Goal: Book appointment/travel/reservation

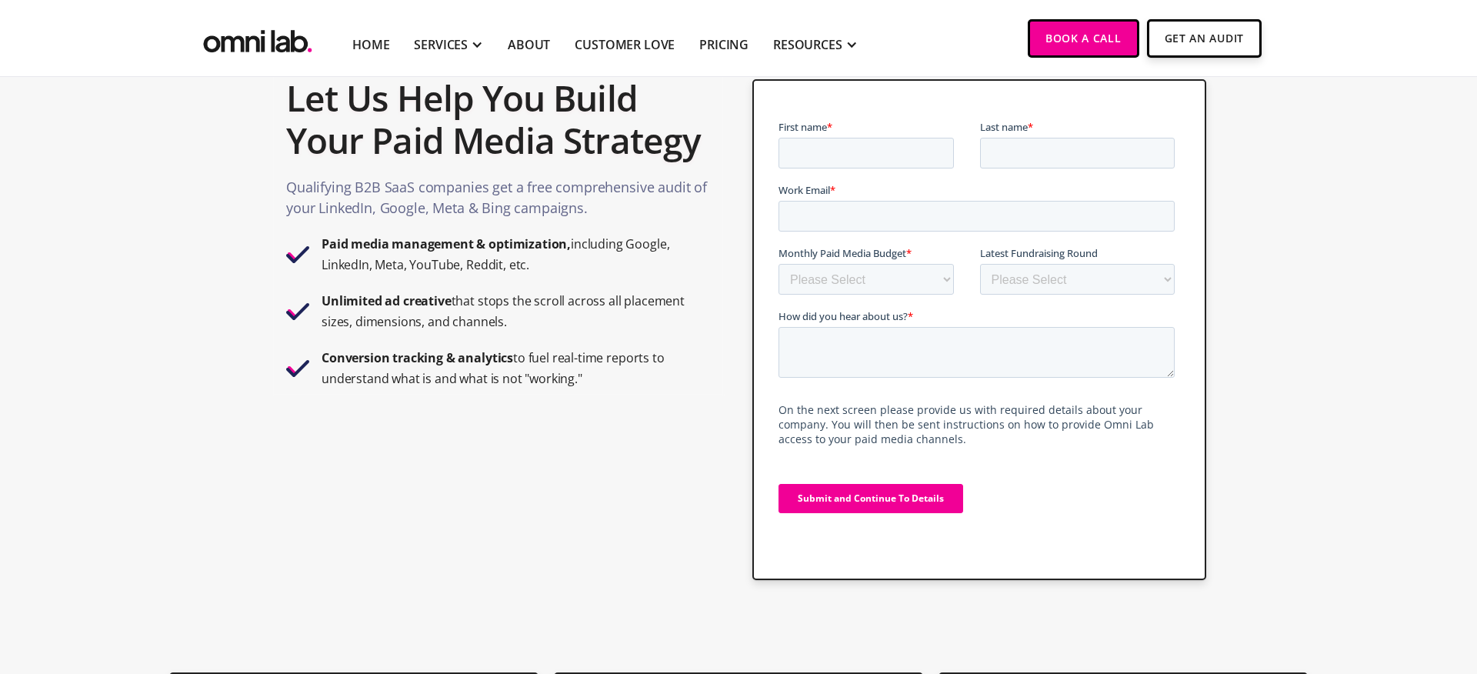
scroll to position [89, 0]
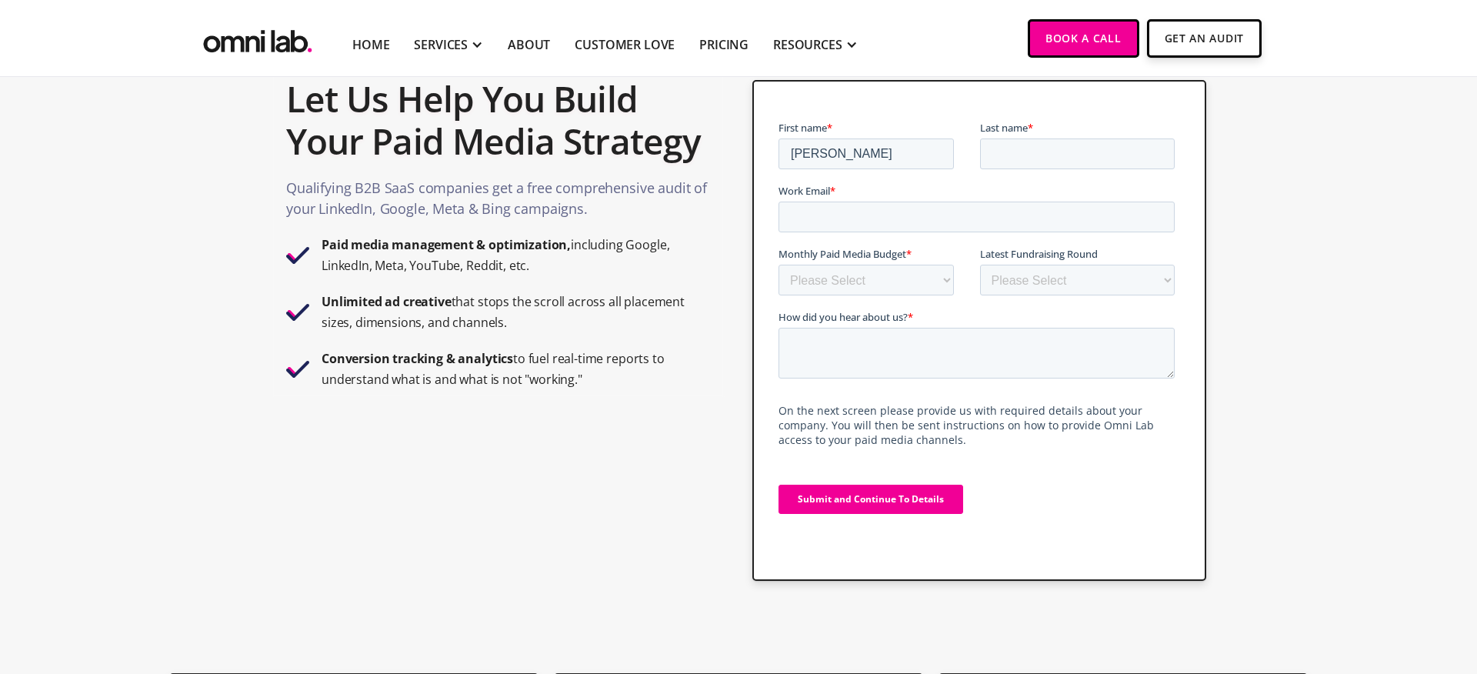
type input "John"
type input "Smith"
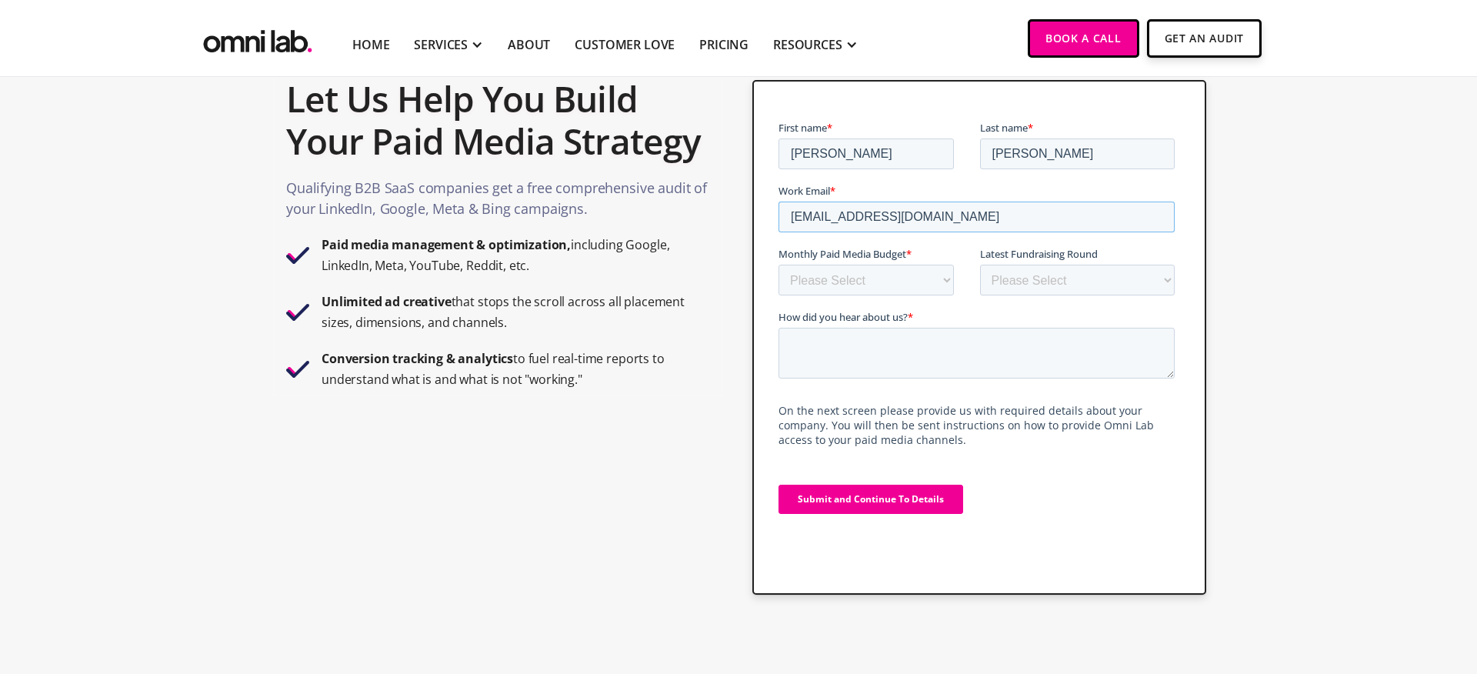
type input "jsmith@test7.com"
click at [854, 282] on select "Please Select $0 - $5,0000 $5,000 - $10,000 $10,000 - $25,000 $25,000 - $50,000…" at bounding box center [865, 280] width 175 height 31
select select "0-5000"
click at [1002, 284] on select "Please Select Bootstrapped Seed Series A Series B Series C Series D +" at bounding box center [1076, 280] width 195 height 31
select select "bootstrapped"
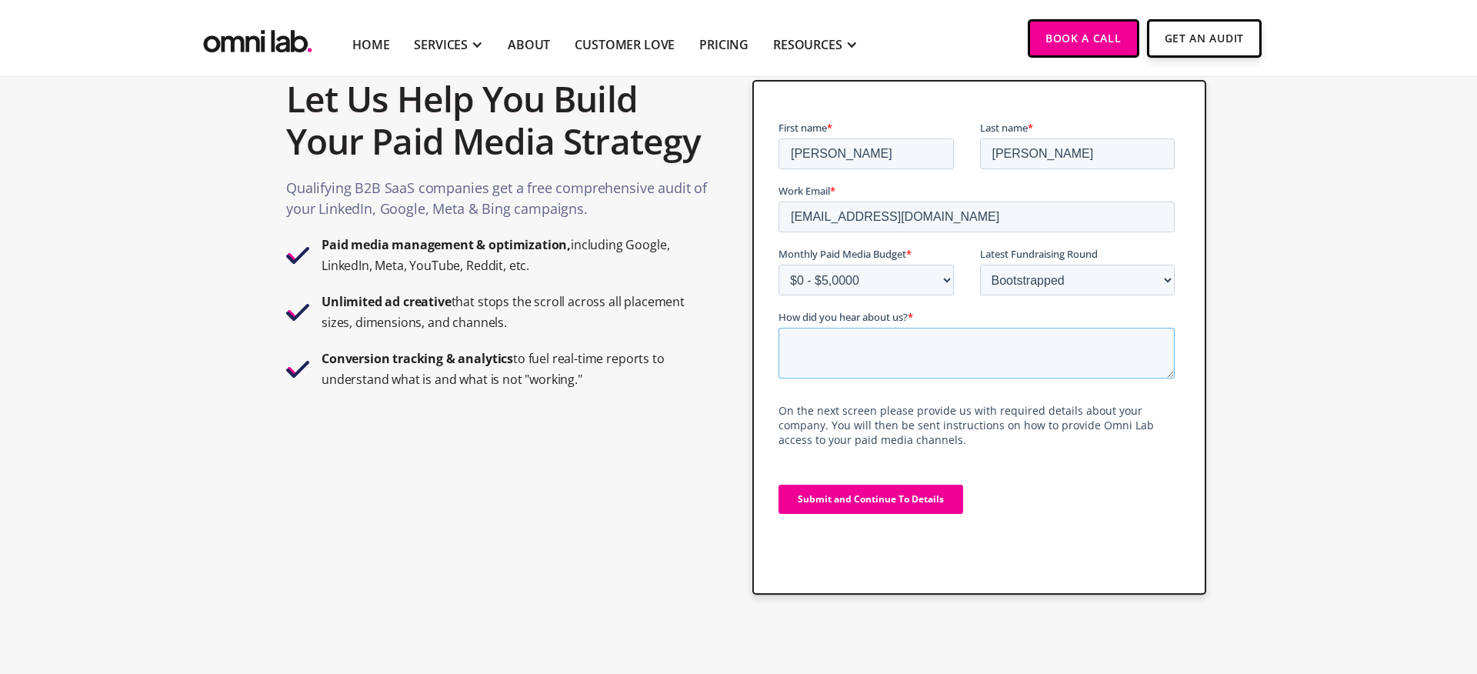
click at [961, 342] on textarea "How did you hear about us? *" at bounding box center [976, 353] width 396 height 51
type textarea "Test"
click at [948, 506] on input "Submit and Continue To Details" at bounding box center [870, 499] width 185 height 29
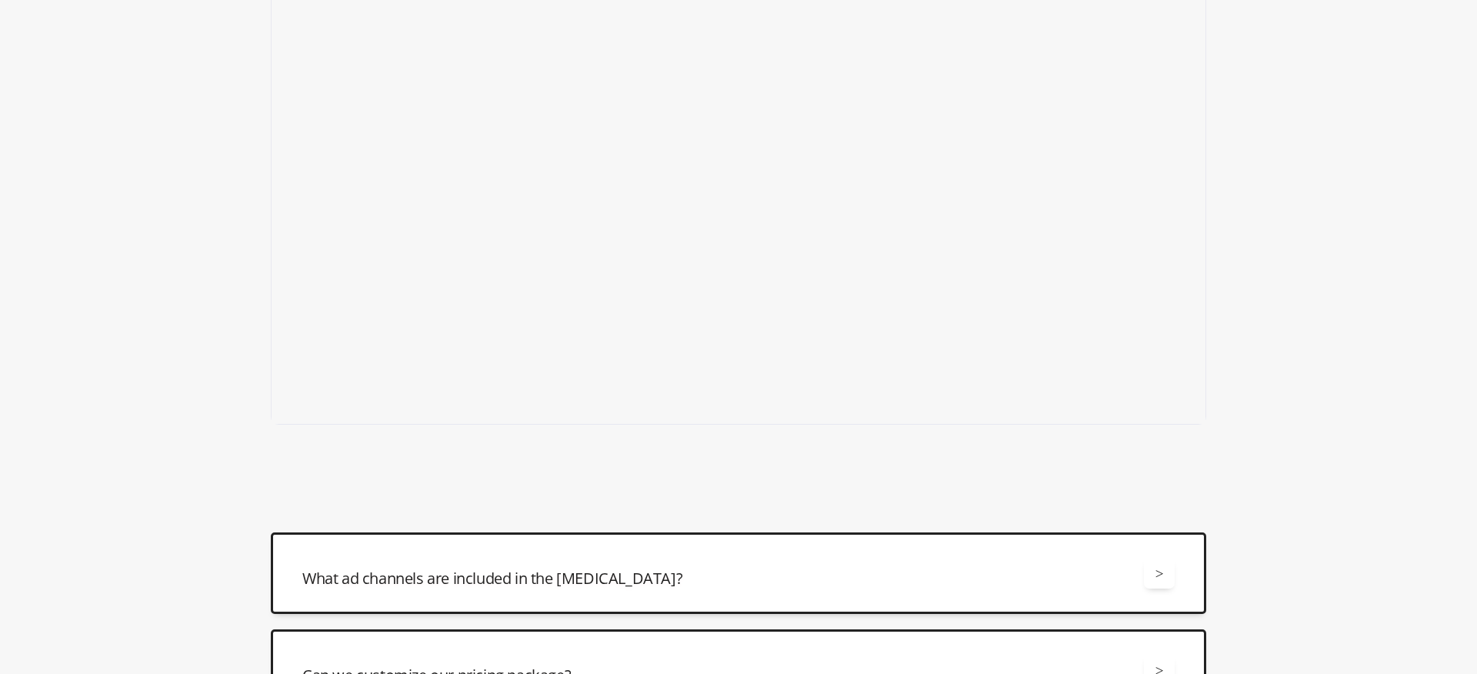
scroll to position [116, 0]
